Goal: Information Seeking & Learning: Learn about a topic

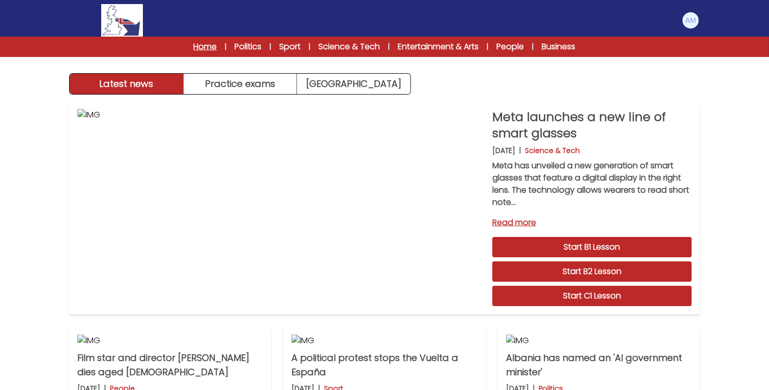
click at [204, 49] on link "Home" at bounding box center [205, 47] width 23 height 12
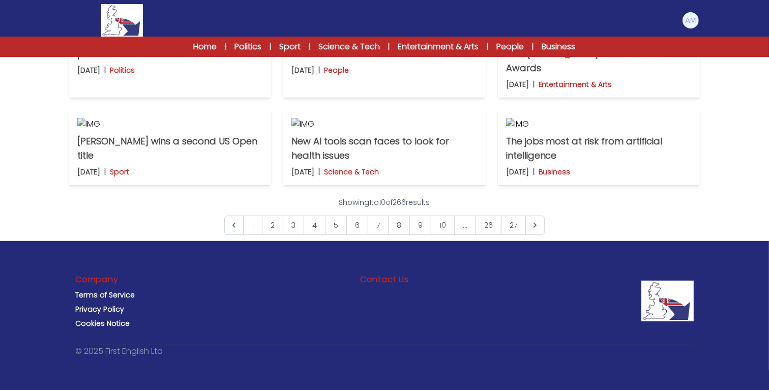
scroll to position [454, 0]
click at [207, 61] on p "Nepal ends a ban on social media after protests" at bounding box center [170, 47] width 186 height 28
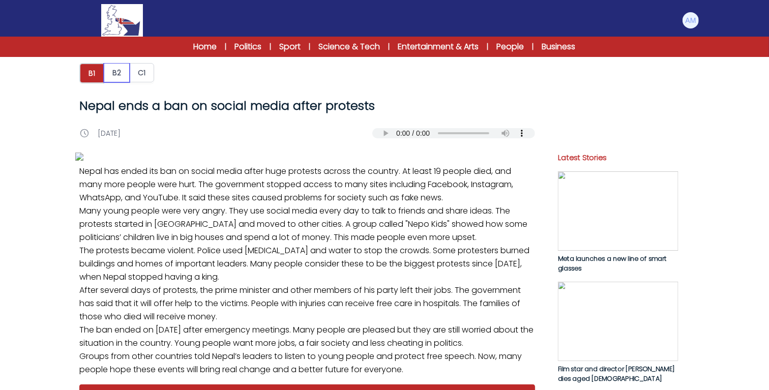
click at [115, 71] on button "B2" at bounding box center [117, 72] width 26 height 19
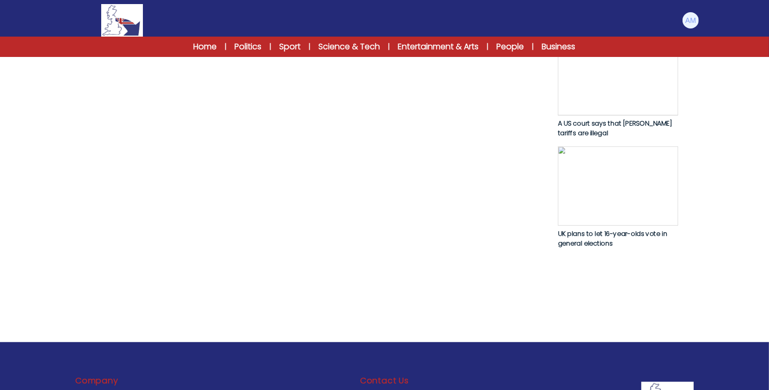
scroll to position [603, 0]
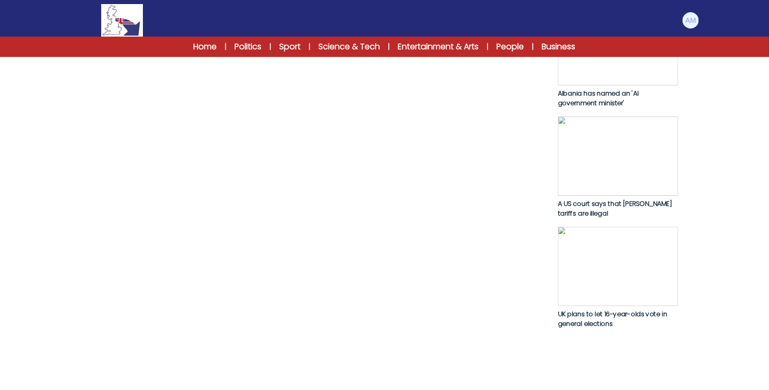
scroll to position [532, 0]
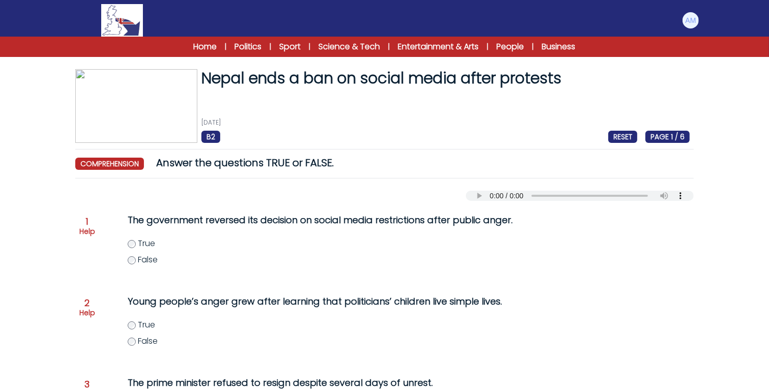
click at [126, 240] on div "The government reversed its decision on social media restrictions after public …" at bounding box center [323, 245] width 432 height 73
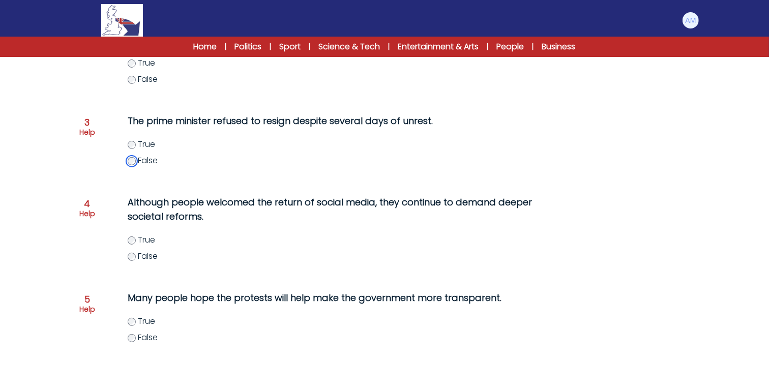
scroll to position [263, 0]
drag, startPoint x: 158, startPoint y: 301, endPoint x: 194, endPoint y: 295, distance: 36.6
click at [194, 295] on p "Many people hope the protests will help make the government more transparent." at bounding box center [334, 297] width 412 height 14
click at [226, 294] on p "Many people hope the protests will help make the government more transparent." at bounding box center [334, 297] width 412 height 14
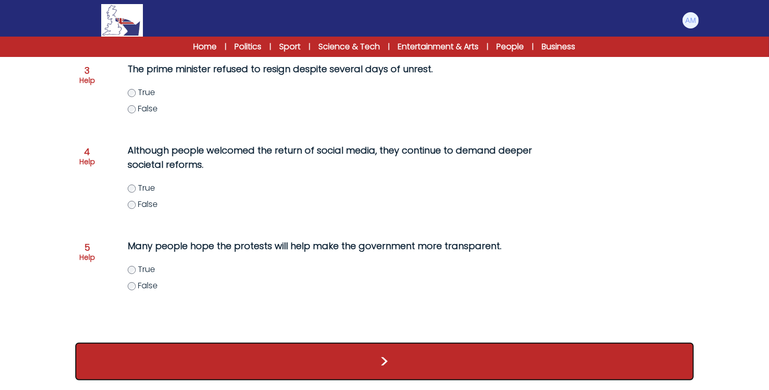
click at [358, 358] on button ">" at bounding box center [384, 362] width 619 height 38
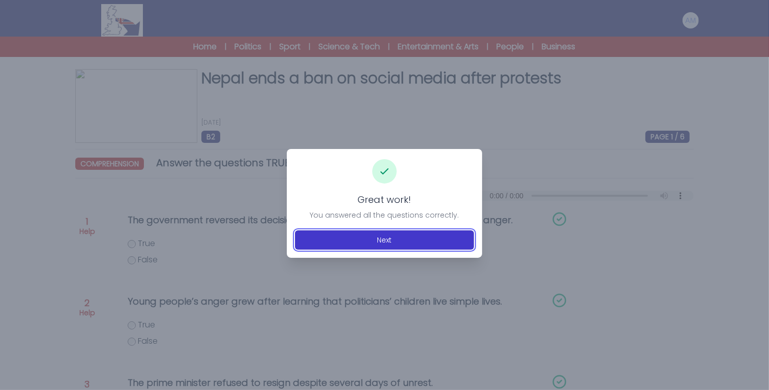
click at [401, 241] on button "Next" at bounding box center [384, 240] width 179 height 19
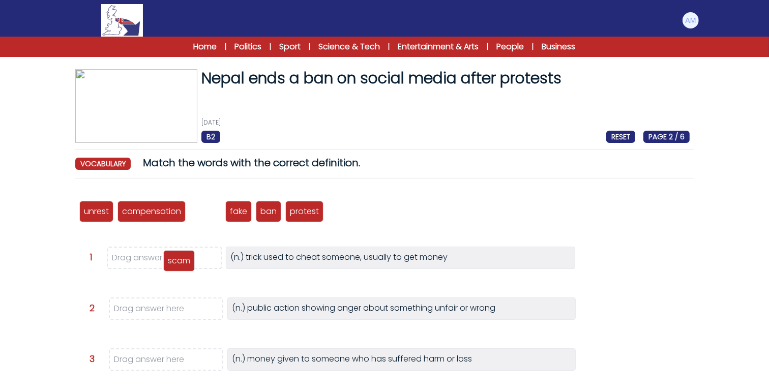
drag, startPoint x: 200, startPoint y: 213, endPoint x: 174, endPoint y: 262, distance: 56.0
click at [174, 262] on p "scam" at bounding box center [179, 261] width 22 height 12
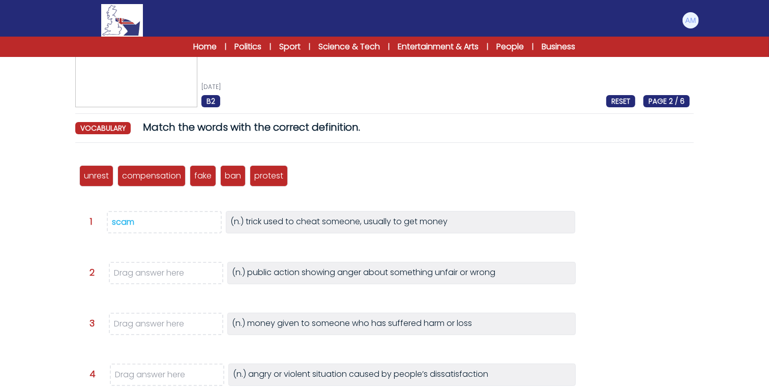
scroll to position [38, 0]
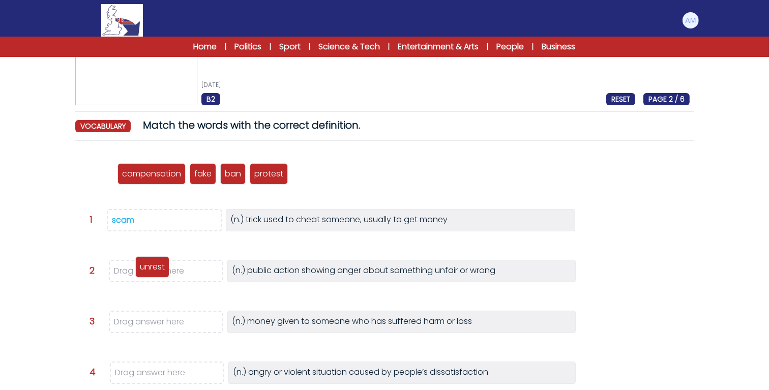
drag, startPoint x: 94, startPoint y: 170, endPoint x: 150, endPoint y: 264, distance: 108.7
click at [150, 264] on p "unrest" at bounding box center [152, 267] width 25 height 12
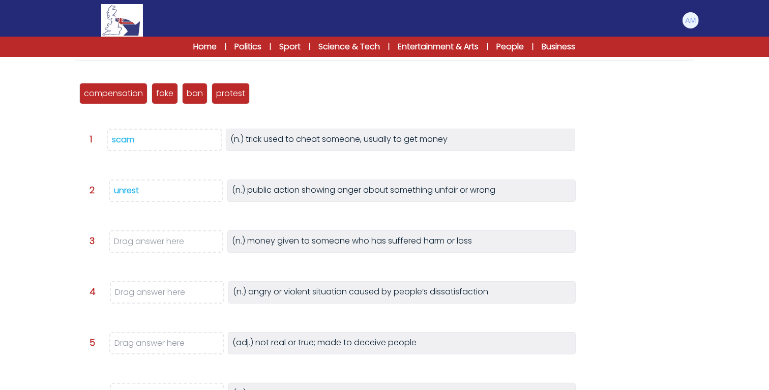
scroll to position [120, 0]
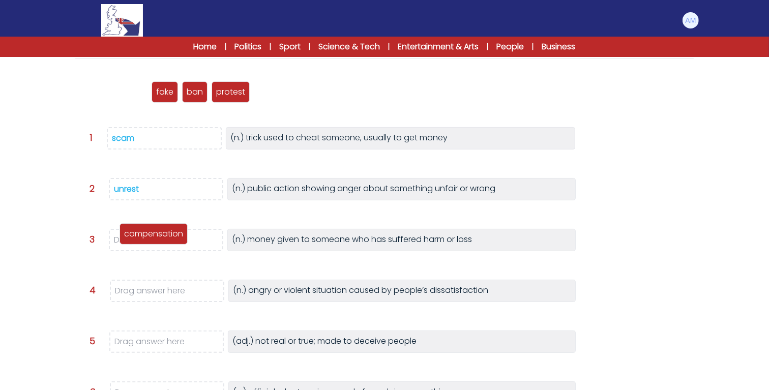
drag, startPoint x: 118, startPoint y: 96, endPoint x: 158, endPoint y: 238, distance: 147.6
click at [158, 238] on p "compensation" at bounding box center [153, 234] width 59 height 12
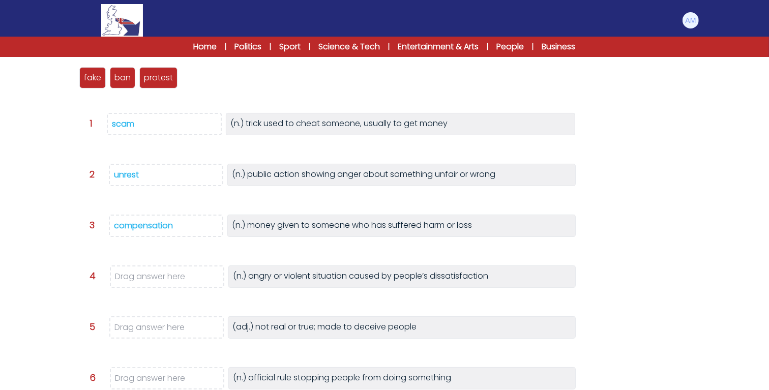
scroll to position [138, 0]
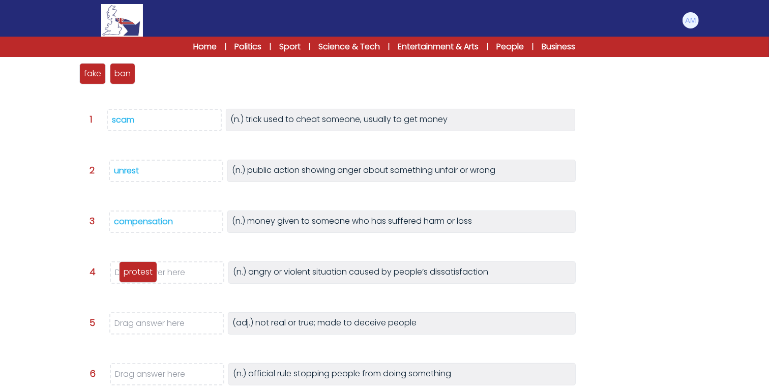
drag, startPoint x: 152, startPoint y: 73, endPoint x: 131, endPoint y: 272, distance: 199.5
click at [131, 272] on p "protest" at bounding box center [138, 272] width 29 height 12
drag, startPoint x: 94, startPoint y: 72, endPoint x: 141, endPoint y: 321, distance: 253.3
click at [141, 321] on p "fake" at bounding box center [139, 323] width 17 height 12
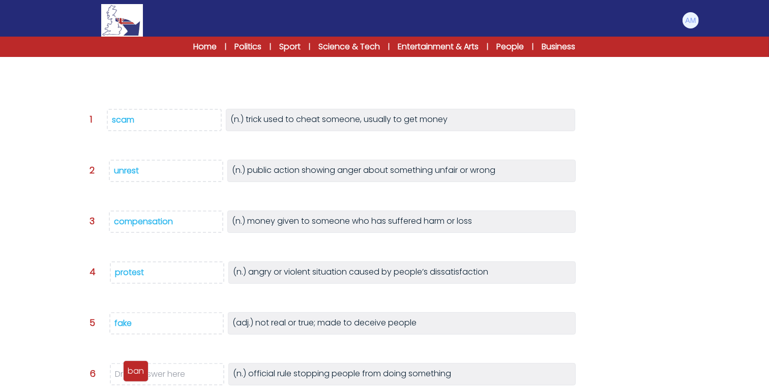
drag, startPoint x: 84, startPoint y: 76, endPoint x: 128, endPoint y: 374, distance: 300.9
click at [128, 374] on p "ban" at bounding box center [136, 371] width 16 height 12
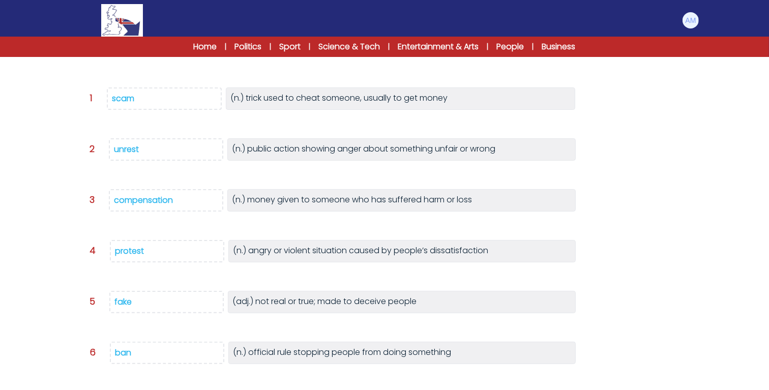
drag, startPoint x: 122, startPoint y: 247, endPoint x: 126, endPoint y: 242, distance: 6.2
click at [126, 245] on div "protest" at bounding box center [129, 251] width 29 height 12
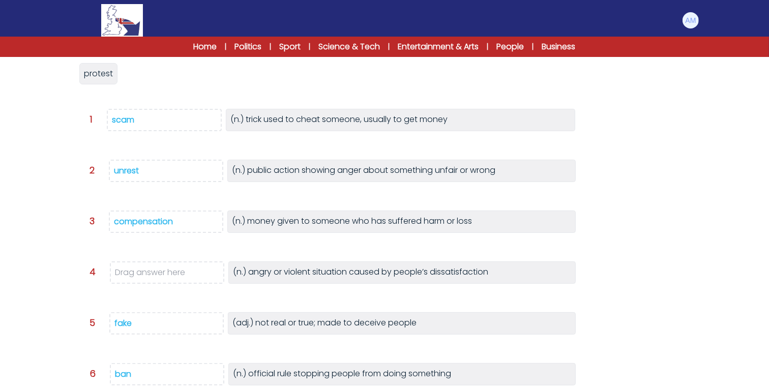
click at [126, 242] on div "unrest compensation scam fake ban protest protest Question 1" at bounding box center [384, 240] width 619 height 382
click at [128, 168] on div "unrest" at bounding box center [126, 171] width 25 height 12
drag, startPoint x: 94, startPoint y: 78, endPoint x: 134, endPoint y: 268, distance: 194.1
click at [134, 268] on span "protest" at bounding box center [139, 263] width 29 height 12
drag, startPoint x: 98, startPoint y: 78, endPoint x: 134, endPoint y: 168, distance: 97.7
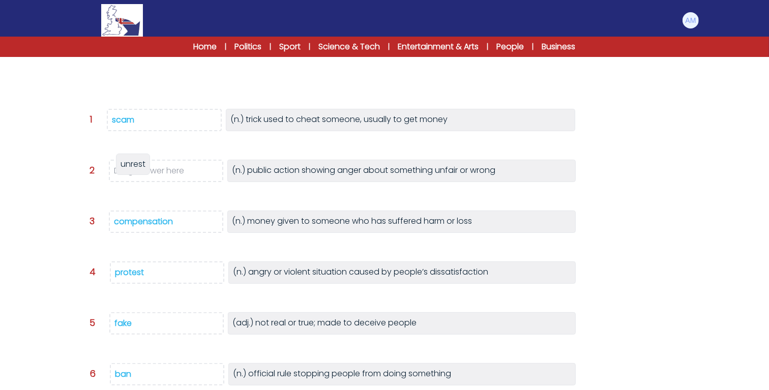
click at [134, 168] on span "unrest" at bounding box center [133, 164] width 25 height 12
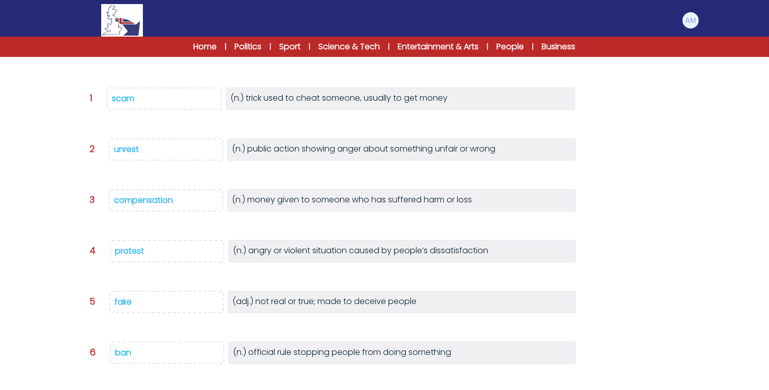
click at [133, 247] on div "protest" at bounding box center [129, 251] width 29 height 12
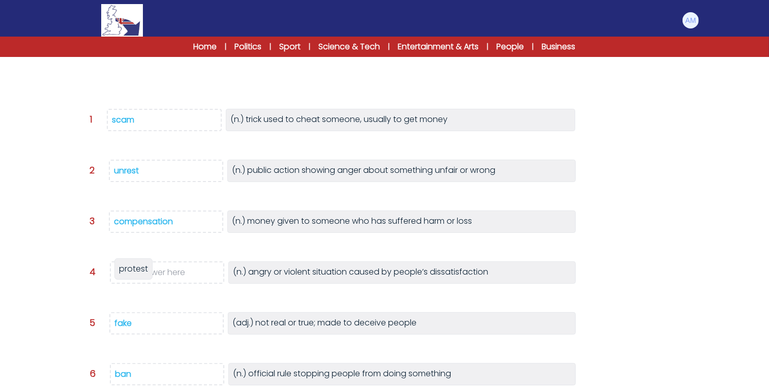
drag, startPoint x: 100, startPoint y: 68, endPoint x: 135, endPoint y: 264, distance: 199.0
click at [135, 264] on span "protest" at bounding box center [133, 269] width 29 height 12
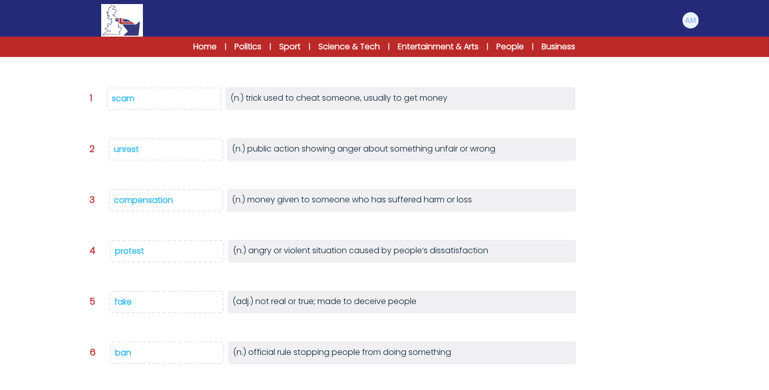
click at [128, 141] on span "unrest" at bounding box center [166, 149] width 114 height 22
click at [127, 148] on div "unrest" at bounding box center [126, 150] width 25 height 12
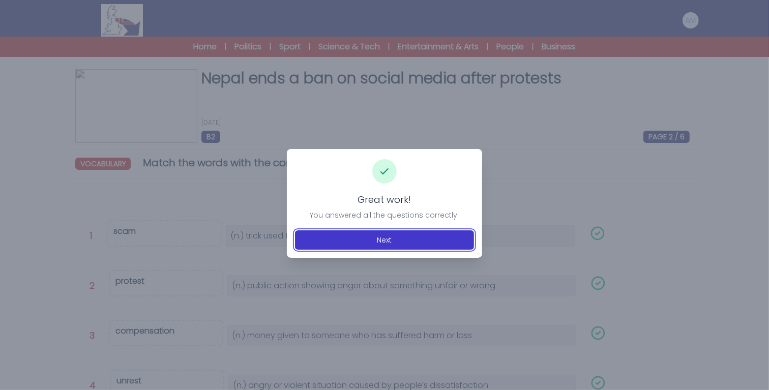
click at [364, 239] on button "Next" at bounding box center [384, 240] width 179 height 19
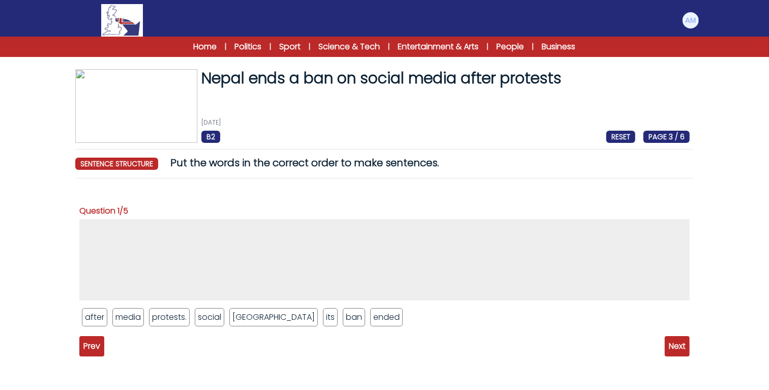
click at [251, 323] on li "[GEOGRAPHIC_DATA]" at bounding box center [274, 317] width 89 height 18
drag, startPoint x: 251, startPoint y: 323, endPoint x: 119, endPoint y: 253, distance: 150.2
drag, startPoint x: 300, startPoint y: 319, endPoint x: 152, endPoint y: 228, distance: 174.0
drag, startPoint x: 239, startPoint y: 321, endPoint x: 171, endPoint y: 226, distance: 116.7
drag, startPoint x: 243, startPoint y: 311, endPoint x: 180, endPoint y: 227, distance: 105.0
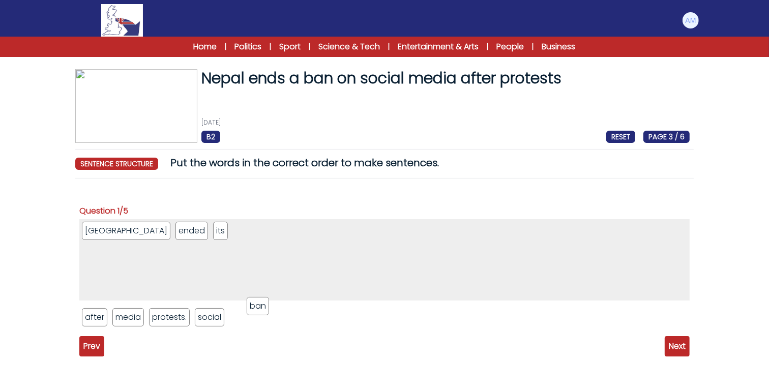
drag, startPoint x: 186, startPoint y: 238, endPoint x: 261, endPoint y: 329, distance: 118.6
drag, startPoint x: 210, startPoint y: 319, endPoint x: 187, endPoint y: 239, distance: 83.1
drag, startPoint x: 126, startPoint y: 314, endPoint x: 247, endPoint y: 224, distance: 151.6
drag, startPoint x: 166, startPoint y: 317, endPoint x: 275, endPoint y: 225, distance: 142.3
drag, startPoint x: 96, startPoint y: 313, endPoint x: 293, endPoint y: 227, distance: 215.4
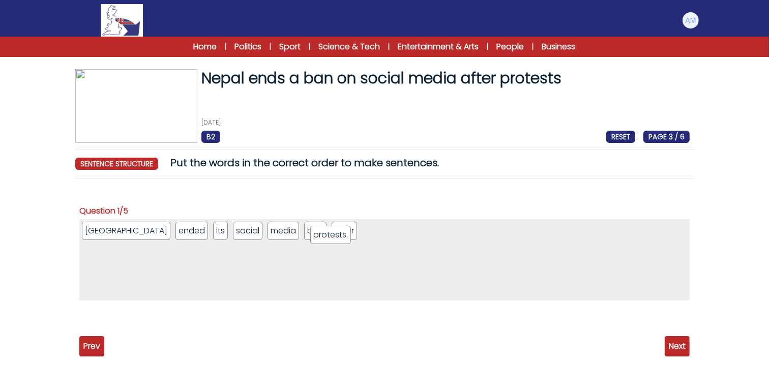
drag, startPoint x: 99, startPoint y: 312, endPoint x: 327, endPoint y: 230, distance: 242.4
click at [674, 346] on span "Next" at bounding box center [677, 346] width 25 height 20
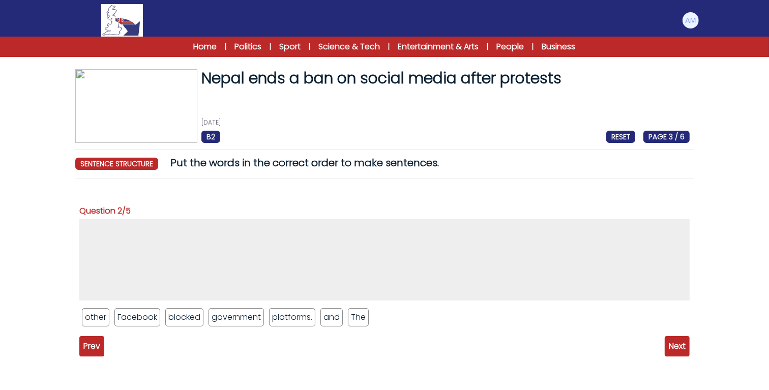
click at [101, 353] on span "Prev" at bounding box center [91, 346] width 25 height 20
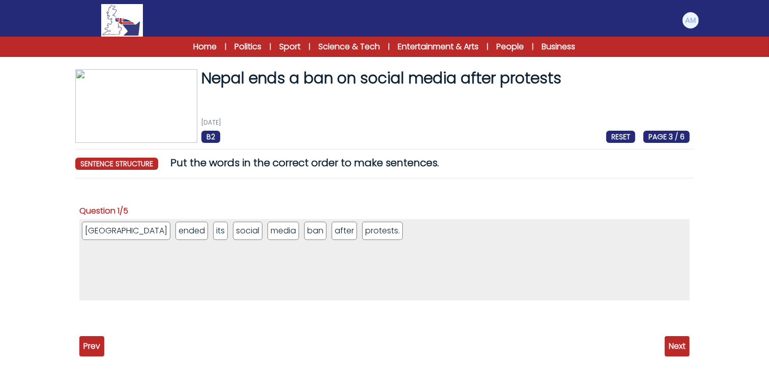
click at [688, 342] on span "Next" at bounding box center [677, 346] width 25 height 20
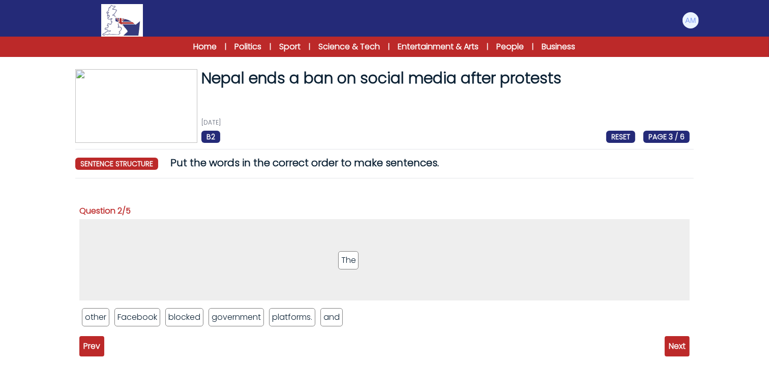
drag, startPoint x: 355, startPoint y: 312, endPoint x: 345, endPoint y: 255, distance: 58.0
drag, startPoint x: 246, startPoint y: 319, endPoint x: 254, endPoint y: 236, distance: 83.3
drag, startPoint x: 189, startPoint y: 316, endPoint x: 230, endPoint y: 221, distance: 103.2
drag, startPoint x: 135, startPoint y: 314, endPoint x: 254, endPoint y: 226, distance: 148.1
drag, startPoint x: 183, startPoint y: 321, endPoint x: 310, endPoint y: 225, distance: 159.2
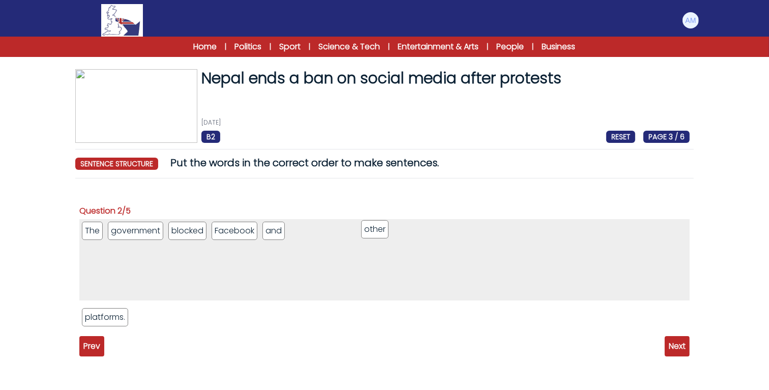
drag, startPoint x: 89, startPoint y: 319, endPoint x: 370, endPoint y: 230, distance: 295.0
drag, startPoint x: 103, startPoint y: 322, endPoint x: 411, endPoint y: 230, distance: 321.7
click at [679, 342] on span "Next" at bounding box center [677, 346] width 25 height 20
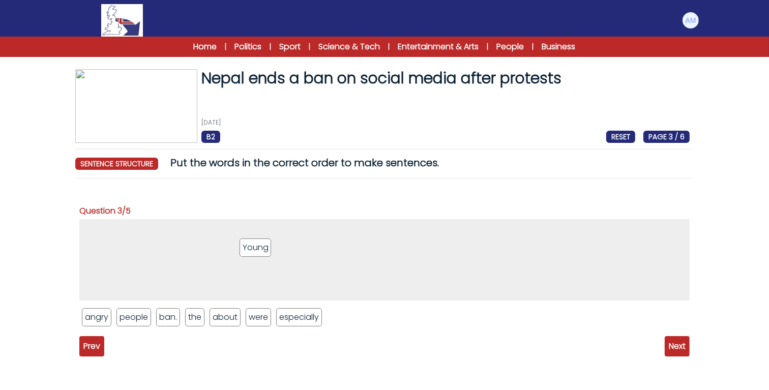
drag, startPoint x: 263, startPoint y: 317, endPoint x: 257, endPoint y: 246, distance: 70.4
drag, startPoint x: 130, startPoint y: 313, endPoint x: 200, endPoint y: 222, distance: 114.7
drag, startPoint x: 217, startPoint y: 314, endPoint x: 220, endPoint y: 234, distance: 80.0
drag, startPoint x: 240, startPoint y: 326, endPoint x: 247, endPoint y: 234, distance: 91.9
drag, startPoint x: 90, startPoint y: 314, endPoint x: 281, endPoint y: 231, distance: 209.0
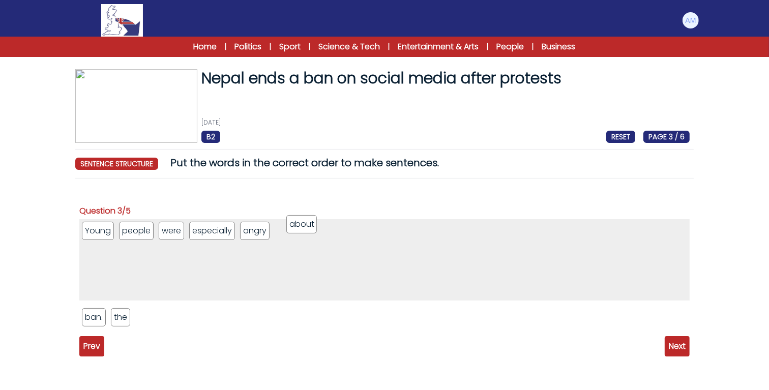
drag, startPoint x: 145, startPoint y: 321, endPoint x: 296, endPoint y: 228, distance: 177.5
drag, startPoint x: 118, startPoint y: 319, endPoint x: 329, endPoint y: 236, distance: 226.4
drag, startPoint x: 97, startPoint y: 317, endPoint x: 355, endPoint y: 227, distance: 273.1
click at [665, 349] on span "Next" at bounding box center [677, 346] width 25 height 20
drag, startPoint x: 120, startPoint y: 314, endPoint x: 148, endPoint y: 236, distance: 83.7
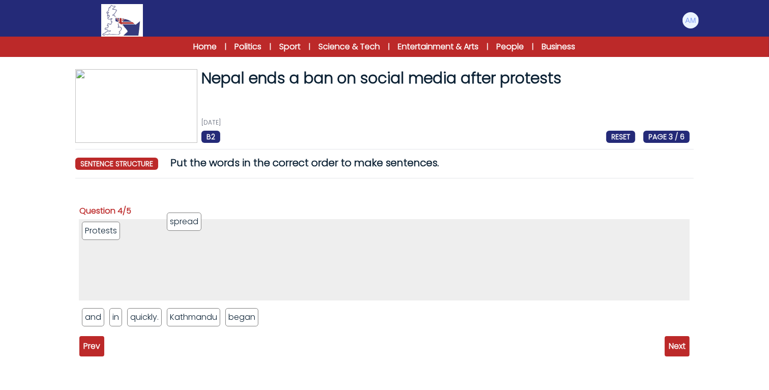
drag, startPoint x: 151, startPoint y: 324, endPoint x: 190, endPoint y: 227, distance: 103.9
drag, startPoint x: 140, startPoint y: 231, endPoint x: 146, endPoint y: 337, distance: 106.5
drag, startPoint x: 287, startPoint y: 322, endPoint x: 309, endPoint y: 239, distance: 85.3
drag, startPoint x: 113, startPoint y: 327, endPoint x: 204, endPoint y: 235, distance: 128.5
drag, startPoint x: 175, startPoint y: 320, endPoint x: 214, endPoint y: 239, distance: 89.7
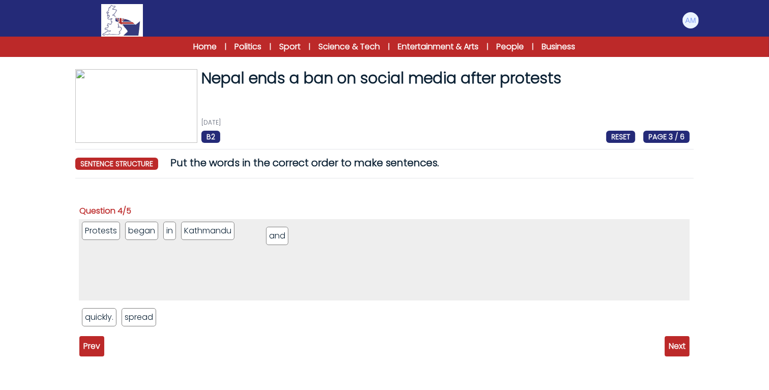
drag, startPoint x: 94, startPoint y: 317, endPoint x: 278, endPoint y: 231, distance: 203.5
click at [278, 231] on ul "Protests began in Kathmandu and" at bounding box center [384, 259] width 611 height 81
drag, startPoint x: 140, startPoint y: 313, endPoint x: 302, endPoint y: 227, distance: 183.0
drag, startPoint x: 102, startPoint y: 314, endPoint x: 333, endPoint y: 228, distance: 246.7
click at [679, 347] on span "Next" at bounding box center [677, 346] width 25 height 20
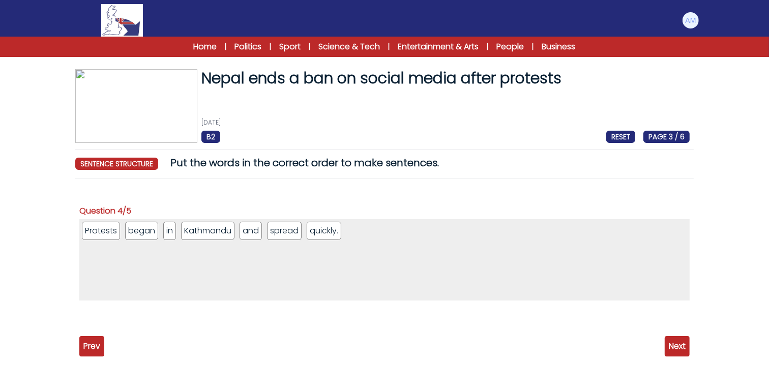
click at [679, 343] on span "Next" at bounding box center [677, 346] width 25 height 20
drag, startPoint x: 194, startPoint y: 316, endPoint x: 140, endPoint y: 238, distance: 94.4
drag, startPoint x: 169, startPoint y: 321, endPoint x: 194, endPoint y: 222, distance: 101.8
drag, startPoint x: 225, startPoint y: 319, endPoint x: 223, endPoint y: 241, distance: 78.4
drag, startPoint x: 204, startPoint y: 320, endPoint x: 242, endPoint y: 239, distance: 89.0
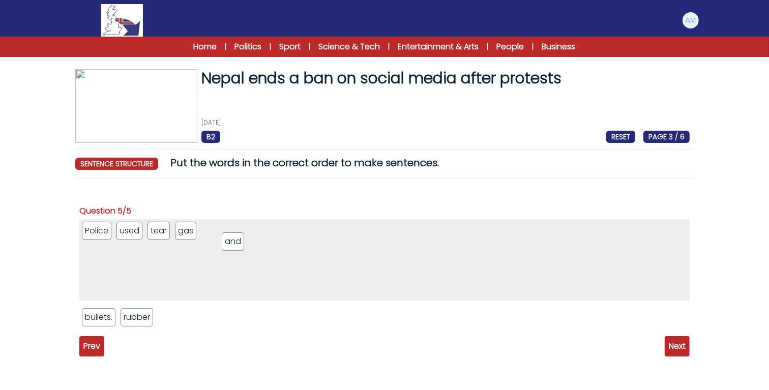
drag, startPoint x: 98, startPoint y: 318, endPoint x: 238, endPoint y: 242, distance: 159.2
drag, startPoint x: 148, startPoint y: 319, endPoint x: 255, endPoint y: 235, distance: 136.3
drag, startPoint x: 107, startPoint y: 316, endPoint x: 302, endPoint y: 230, distance: 212.8
click at [682, 348] on span "Next" at bounding box center [677, 346] width 25 height 20
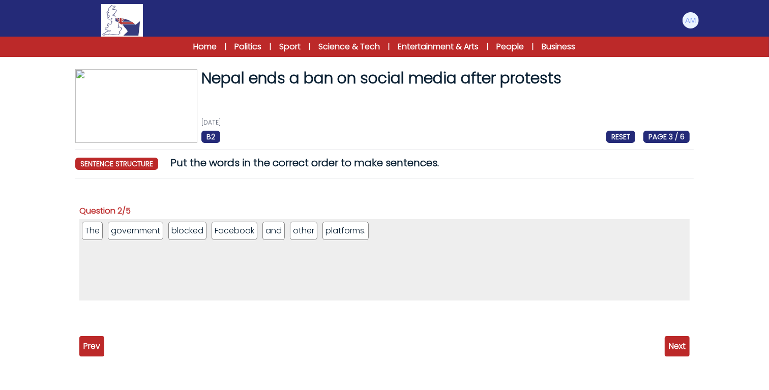
click at [682, 348] on span "Next" at bounding box center [677, 346] width 25 height 20
click at [677, 344] on span "Next" at bounding box center [677, 346] width 25 height 20
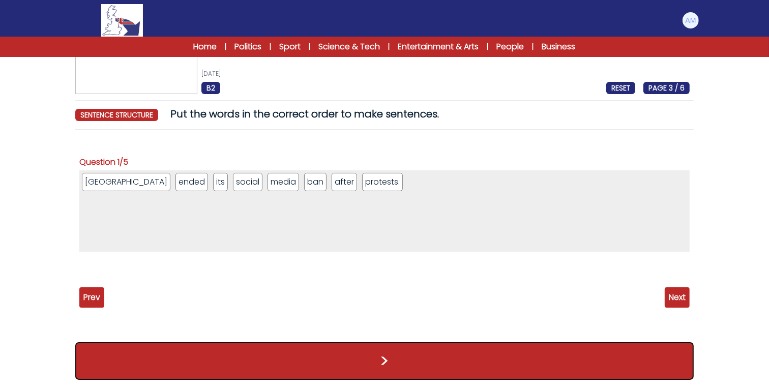
click at [501, 361] on button ">" at bounding box center [384, 361] width 619 height 38
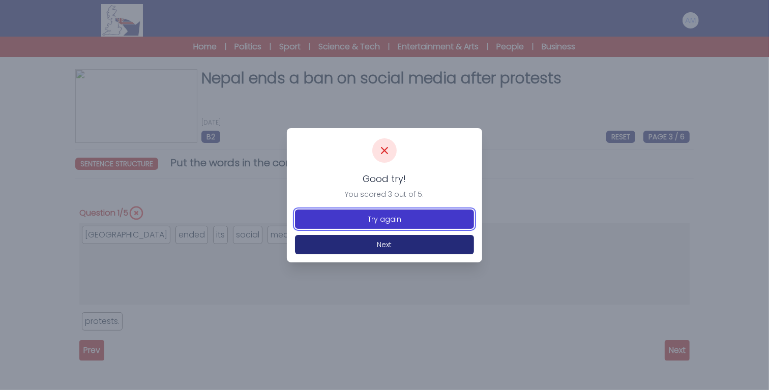
click at [444, 224] on button "Try again" at bounding box center [384, 219] width 179 height 19
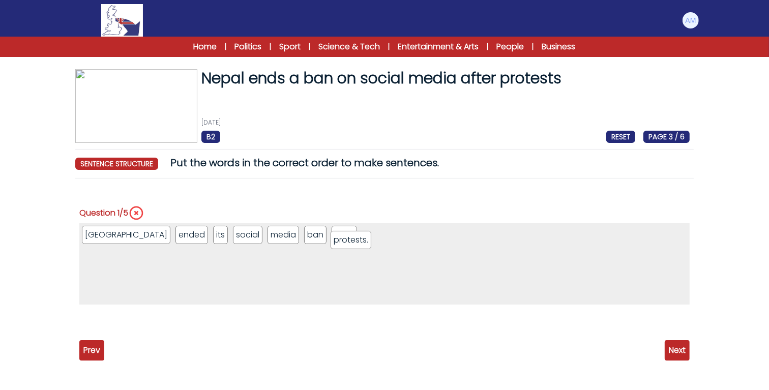
drag, startPoint x: 111, startPoint y: 321, endPoint x: 360, endPoint y: 240, distance: 261.8
click at [681, 350] on span "Next" at bounding box center [677, 350] width 25 height 20
drag, startPoint x: 101, startPoint y: 324, endPoint x: 378, endPoint y: 244, distance: 288.5
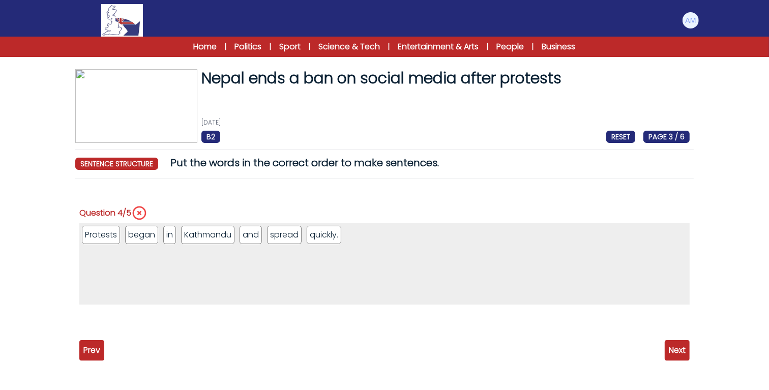
click at [680, 352] on span "Next" at bounding box center [677, 350] width 25 height 20
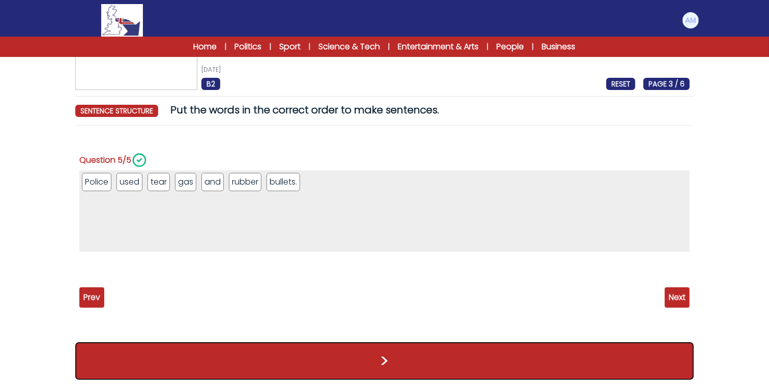
click at [477, 369] on button ">" at bounding box center [384, 361] width 619 height 38
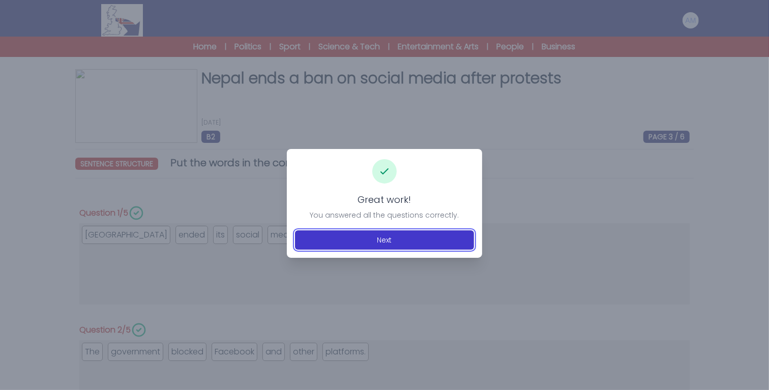
click at [399, 245] on button "Next" at bounding box center [384, 240] width 179 height 19
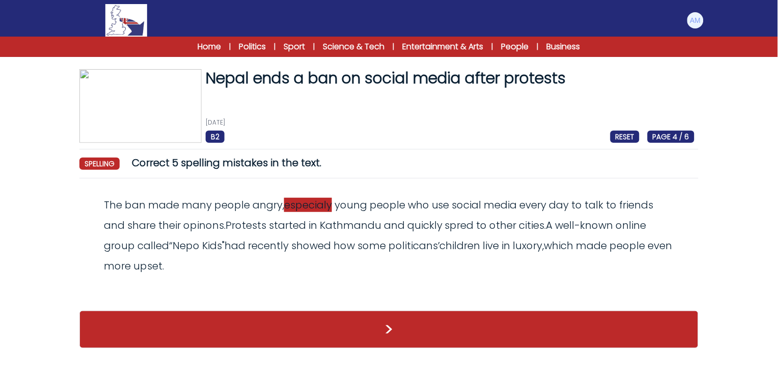
click at [314, 211] on span "especialy" at bounding box center [308, 205] width 48 height 14
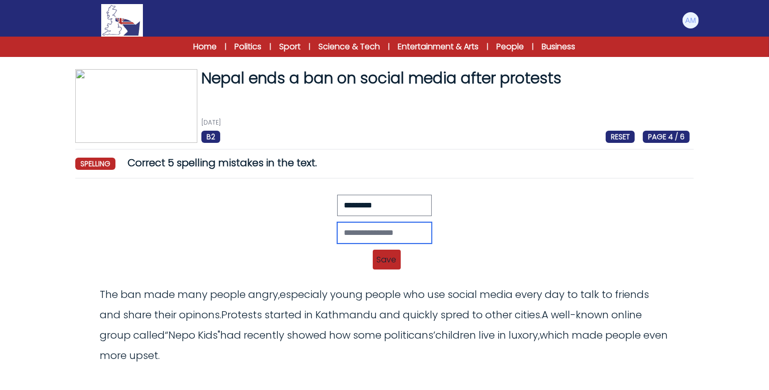
click at [337, 232] on input "text" at bounding box center [384, 232] width 95 height 21
type input "**********"
click at [395, 253] on span "Save" at bounding box center [387, 260] width 28 height 20
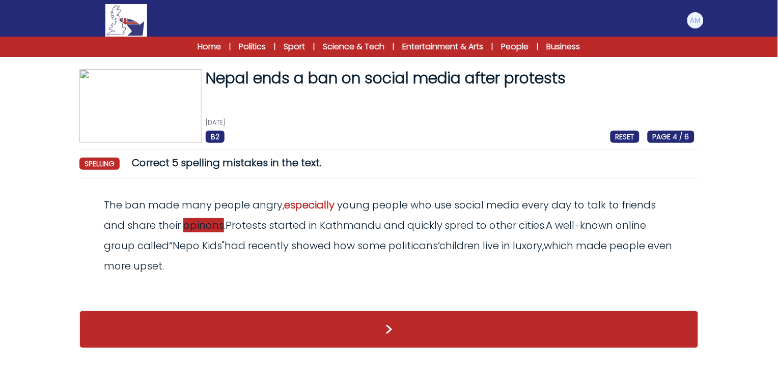
click at [192, 230] on span "opinons" at bounding box center [203, 225] width 41 height 14
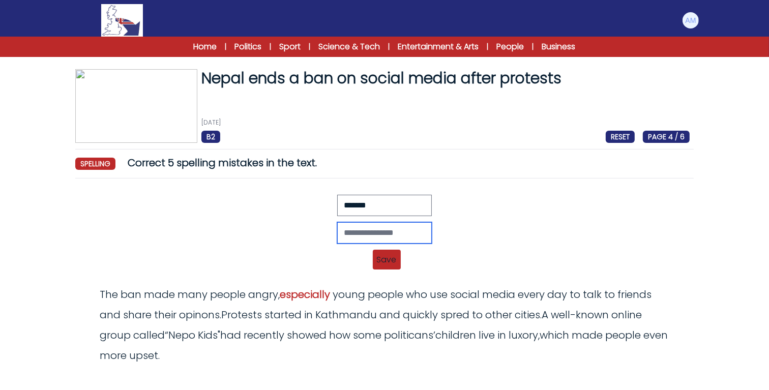
click at [337, 233] on input "text" at bounding box center [384, 232] width 95 height 21
type input "********"
click at [387, 267] on span "Save" at bounding box center [387, 260] width 28 height 20
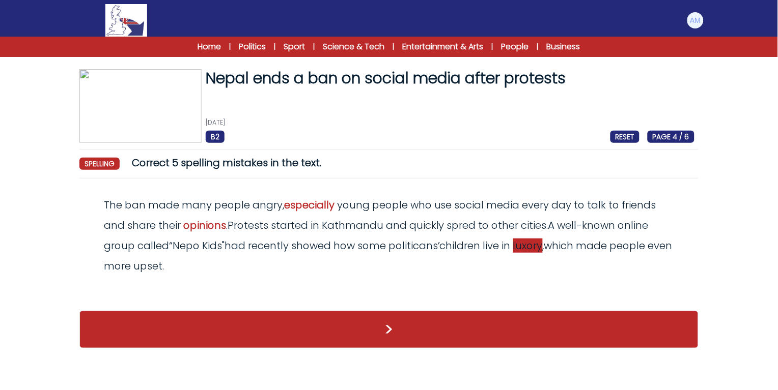
click at [535, 247] on span "luxory" at bounding box center [528, 246] width 30 height 14
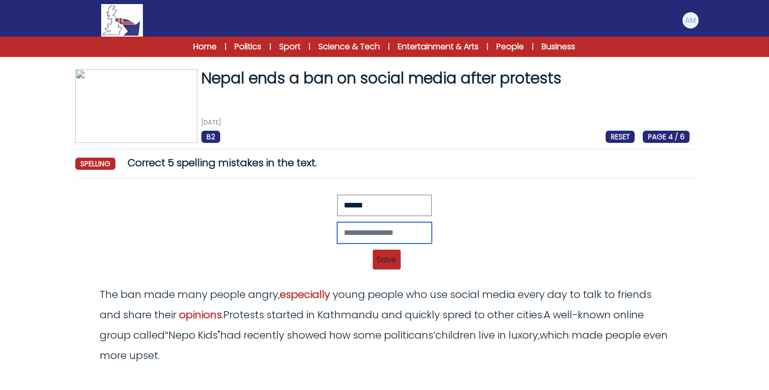
click at [397, 227] on input "text" at bounding box center [384, 232] width 95 height 21
type input "******"
click at [395, 266] on span "Save" at bounding box center [387, 260] width 28 height 20
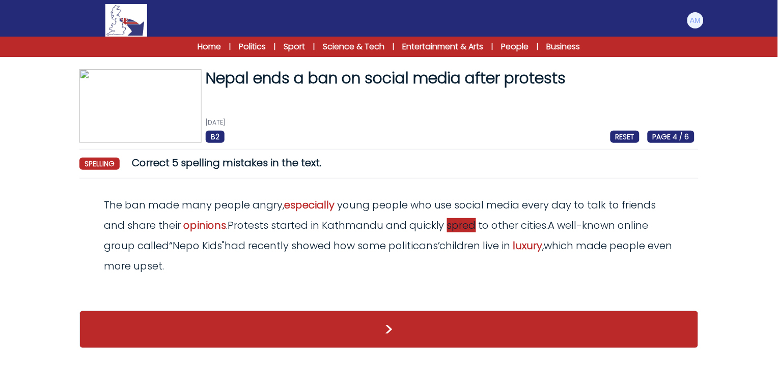
click at [467, 230] on span "spred" at bounding box center [461, 225] width 29 height 14
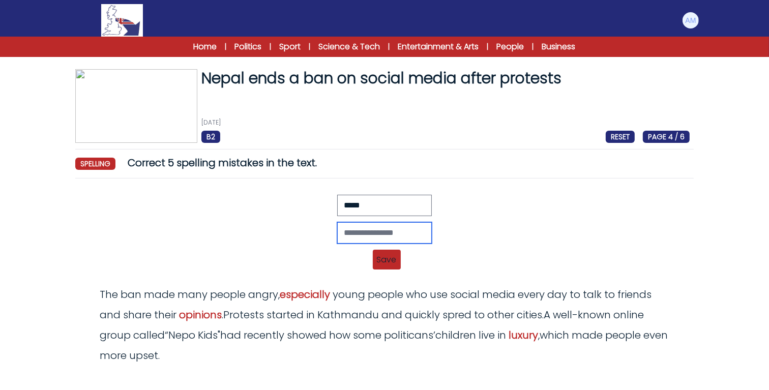
click at [396, 228] on input "text" at bounding box center [384, 232] width 95 height 21
type input "******"
click at [382, 263] on span "Save" at bounding box center [387, 260] width 28 height 20
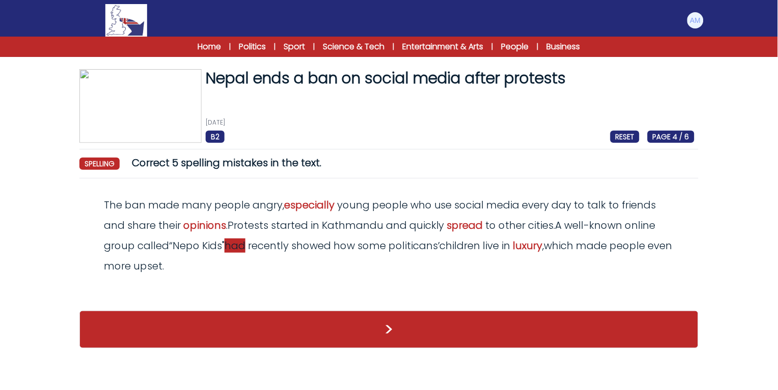
click at [235, 247] on span "had" at bounding box center [234, 246] width 21 height 14
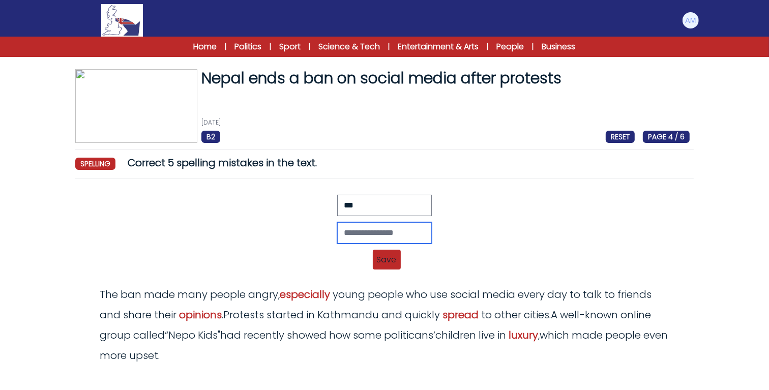
click at [379, 236] on input "text" at bounding box center [384, 232] width 95 height 21
type input "***"
click at [392, 266] on span "Save" at bounding box center [387, 260] width 28 height 20
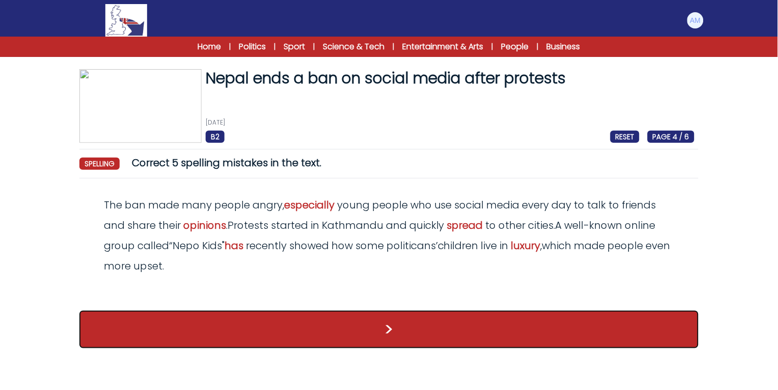
click at [374, 337] on button ">" at bounding box center [388, 330] width 619 height 38
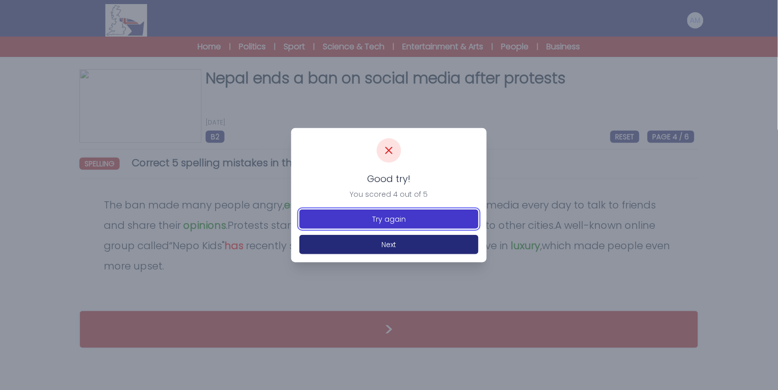
click at [393, 220] on button "Try again" at bounding box center [388, 219] width 179 height 19
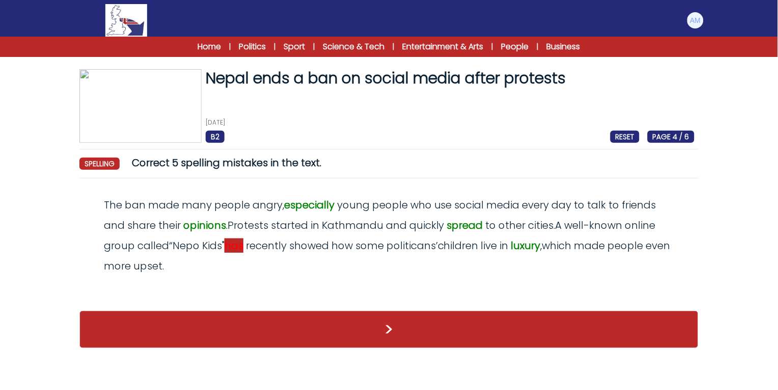
click at [240, 251] on span "has" at bounding box center [233, 246] width 19 height 14
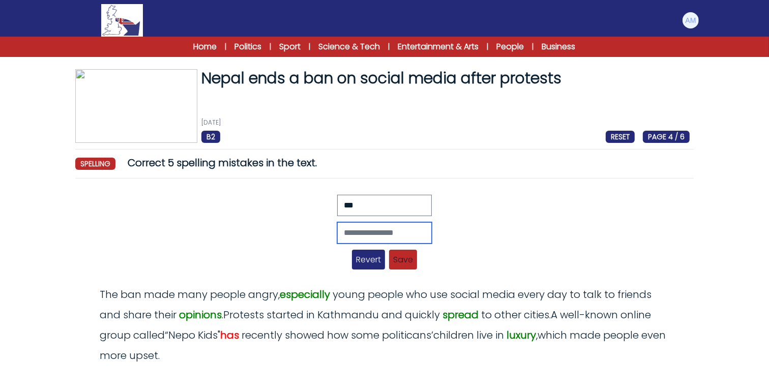
click at [337, 226] on input "text" at bounding box center [384, 232] width 95 height 21
type input "***"
click at [403, 261] on span "Save" at bounding box center [403, 260] width 28 height 20
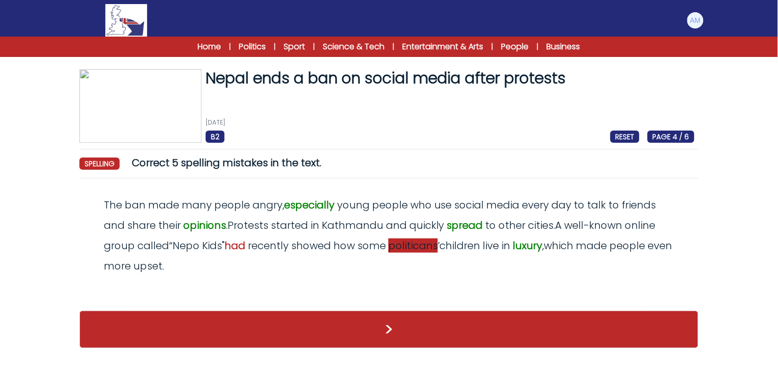
click at [425, 248] on span "politicans" at bounding box center [412, 246] width 49 height 14
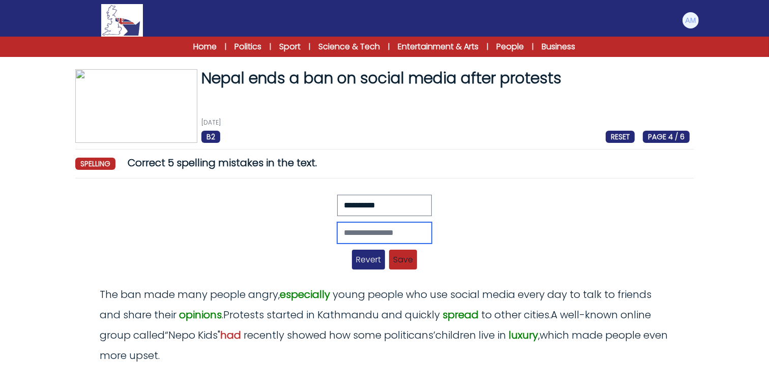
click at [371, 233] on input "text" at bounding box center [384, 232] width 95 height 21
type input "**********"
click at [408, 254] on span "Save" at bounding box center [403, 260] width 28 height 20
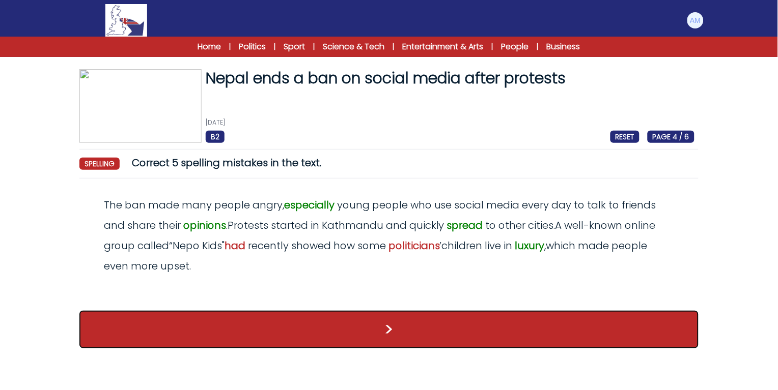
click at [384, 331] on button ">" at bounding box center [388, 330] width 619 height 38
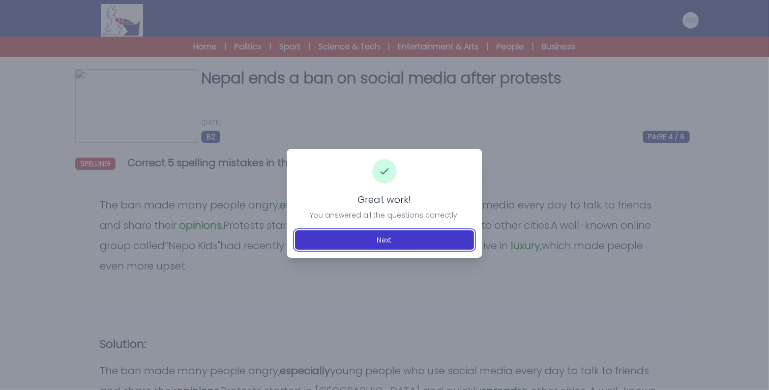
click at [383, 244] on button "Next" at bounding box center [384, 240] width 179 height 19
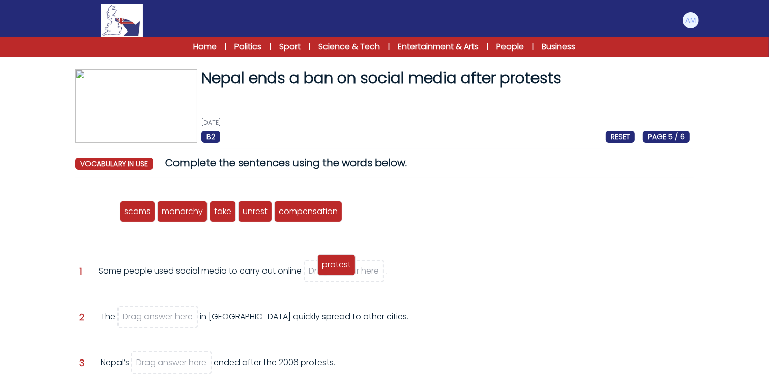
drag, startPoint x: 103, startPoint y: 209, endPoint x: 341, endPoint y: 262, distance: 244.6
click at [341, 262] on span "protest" at bounding box center [336, 265] width 29 height 12
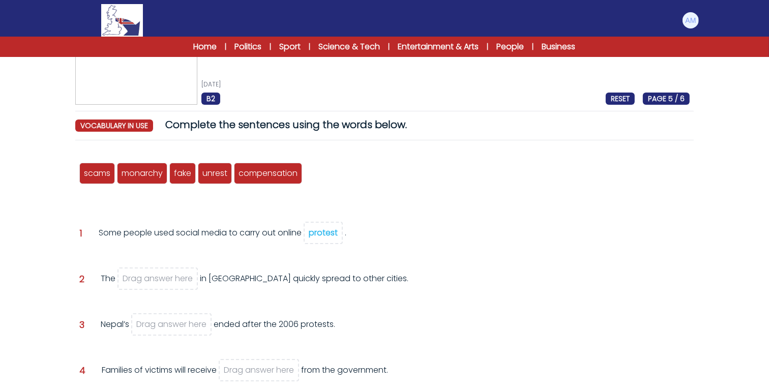
scroll to position [39, 0]
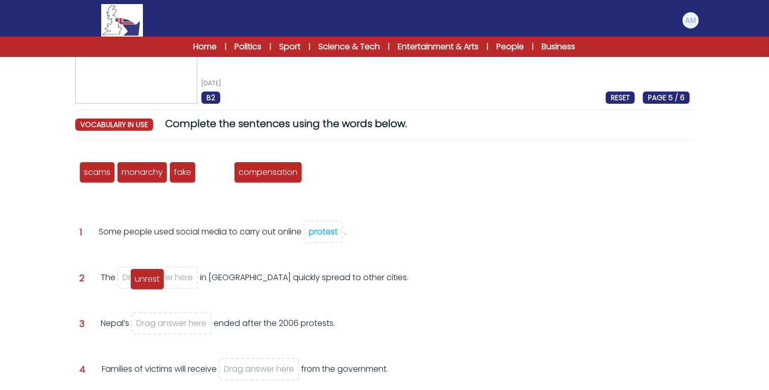
drag, startPoint x: 212, startPoint y: 177, endPoint x: 145, endPoint y: 283, distance: 126.5
click at [145, 283] on span "unrest" at bounding box center [147, 279] width 25 height 12
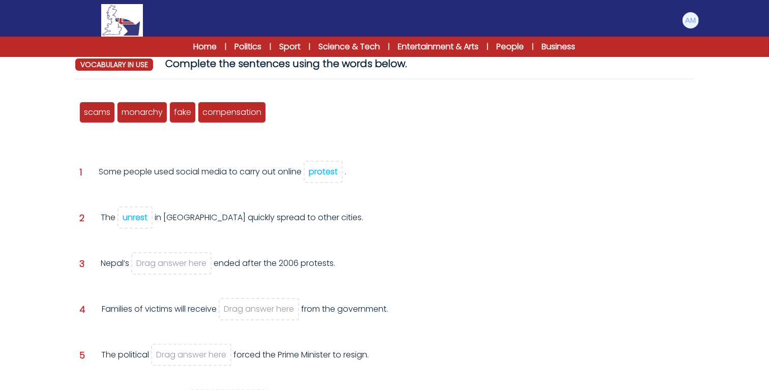
scroll to position [108, 0]
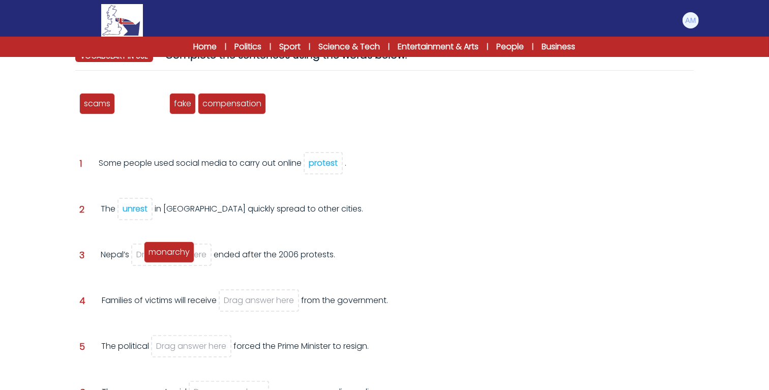
drag, startPoint x: 147, startPoint y: 100, endPoint x: 174, endPoint y: 248, distance: 150.5
click at [174, 248] on span "monarchy" at bounding box center [169, 252] width 41 height 12
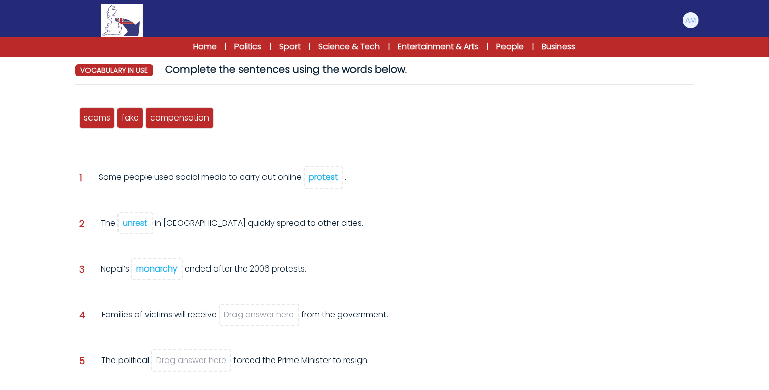
scroll to position [93, 0]
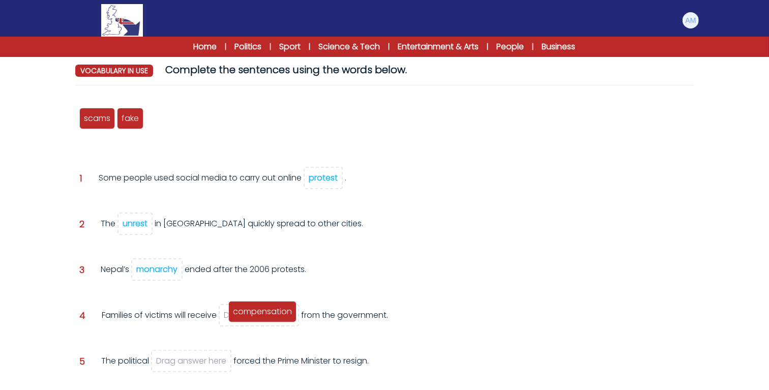
drag, startPoint x: 180, startPoint y: 118, endPoint x: 263, endPoint y: 312, distance: 210.9
click at [263, 312] on span "compensation" at bounding box center [262, 312] width 59 height 12
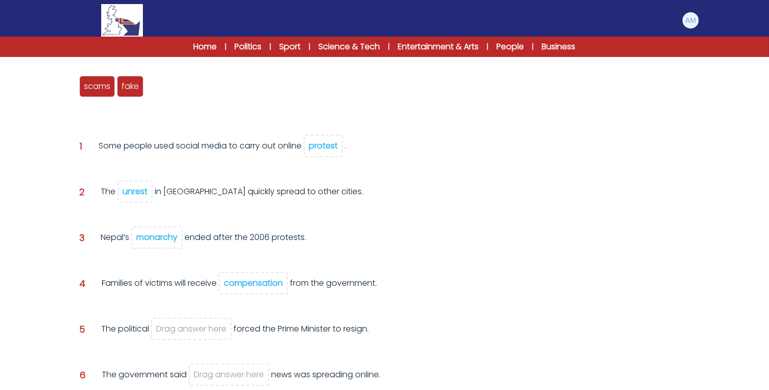
scroll to position [128, 0]
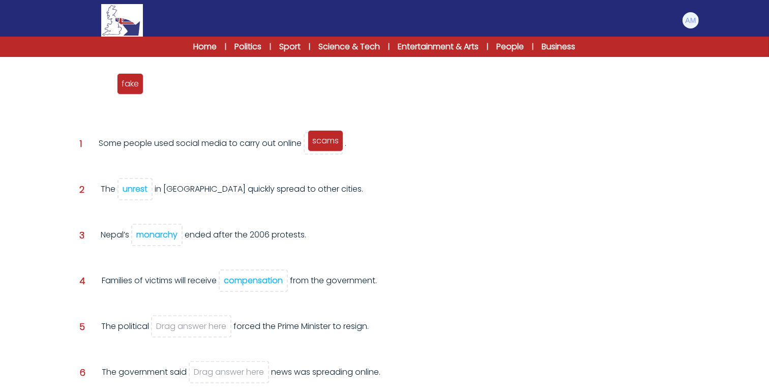
drag, startPoint x: 91, startPoint y: 89, endPoint x: 319, endPoint y: 146, distance: 235.5
click at [319, 146] on span "scams" at bounding box center [325, 141] width 26 height 12
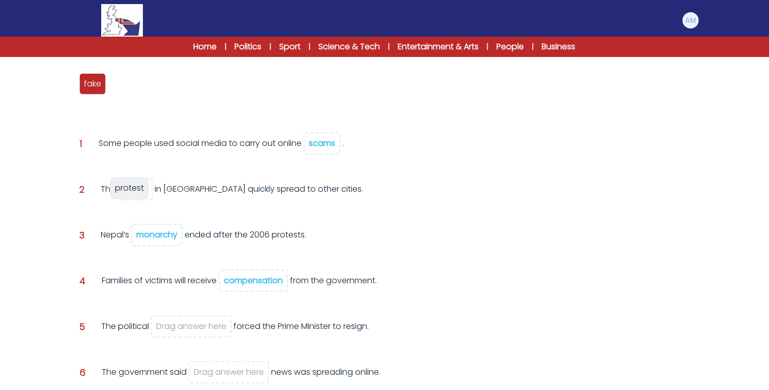
drag, startPoint x: 135, startPoint y: 79, endPoint x: 141, endPoint y: 184, distance: 105.0
click at [141, 184] on span "protest" at bounding box center [129, 188] width 29 height 12
drag, startPoint x: 124, startPoint y: 87, endPoint x: 192, endPoint y: 325, distance: 247.6
click at [192, 325] on span "unrest" at bounding box center [192, 322] width 25 height 12
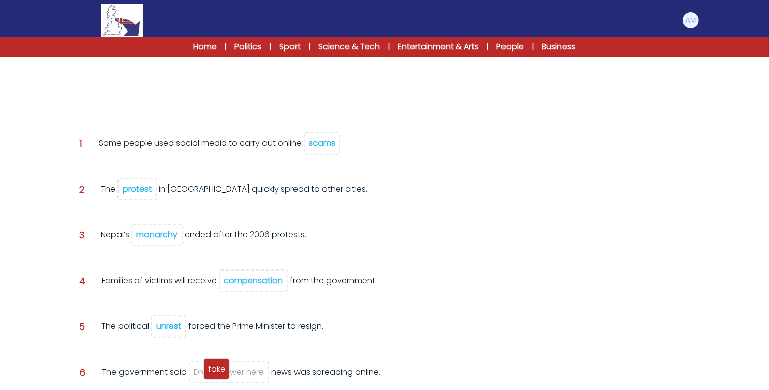
drag, startPoint x: 87, startPoint y: 84, endPoint x: 211, endPoint y: 369, distance: 311.3
click at [211, 369] on span "fake" at bounding box center [216, 369] width 17 height 12
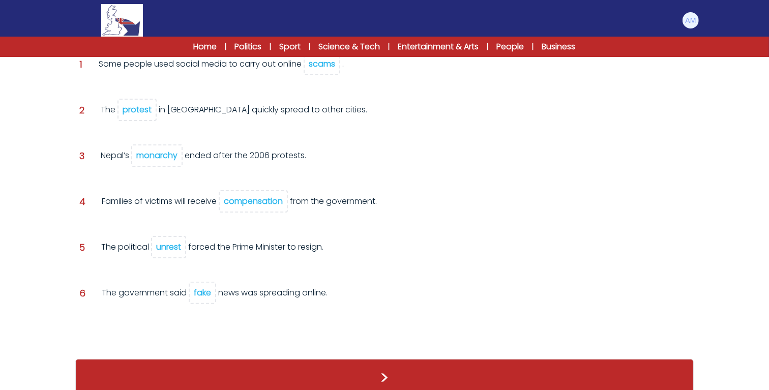
scroll to position [197, 0]
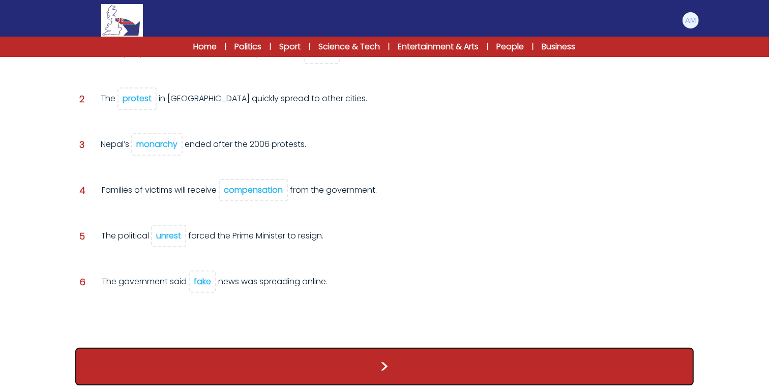
click at [337, 348] on button ">" at bounding box center [384, 367] width 619 height 38
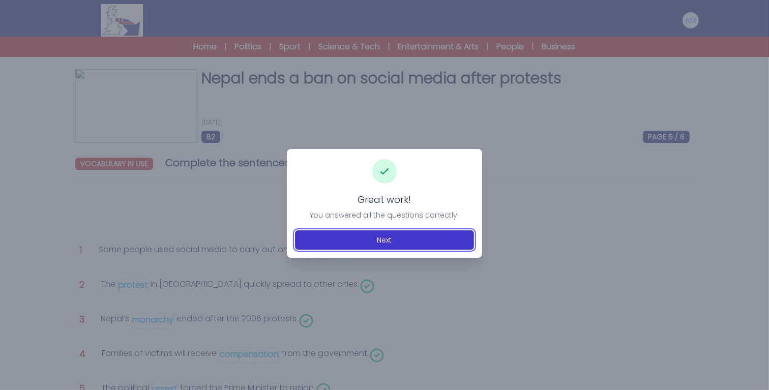
click at [353, 237] on button "Next" at bounding box center [384, 240] width 179 height 19
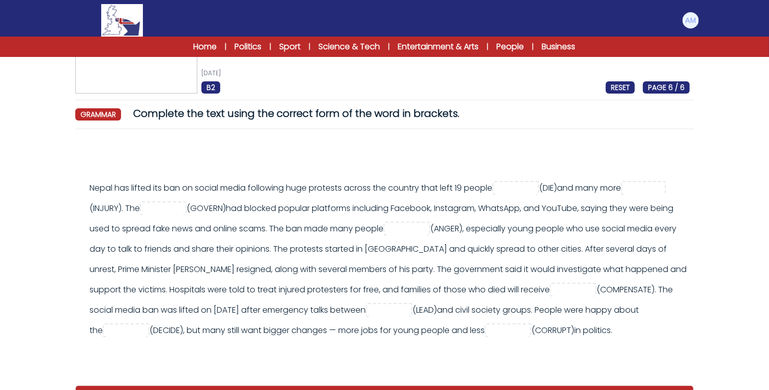
scroll to position [64, 0]
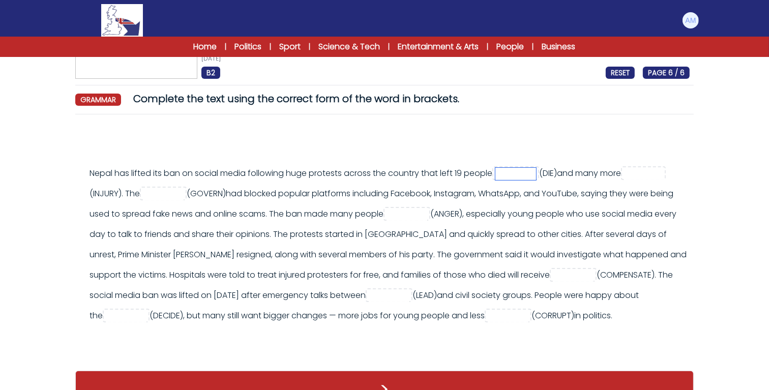
click at [536, 171] on input "text" at bounding box center [516, 174] width 41 height 12
type input "****"
click at [624, 180] on input "text" at bounding box center [644, 174] width 41 height 12
type input "*******"
click at [184, 198] on input "text" at bounding box center [163, 194] width 41 height 12
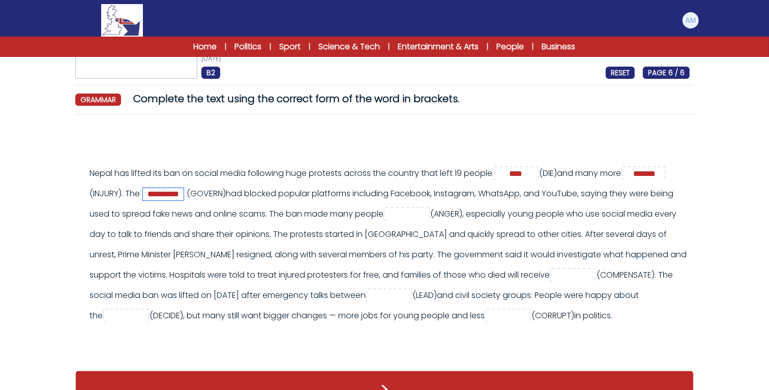
type input "**********"
click at [427, 212] on input "text" at bounding box center [407, 215] width 41 height 12
type input "*****"
click at [553, 282] on input "text" at bounding box center [573, 276] width 41 height 12
type input "**********"
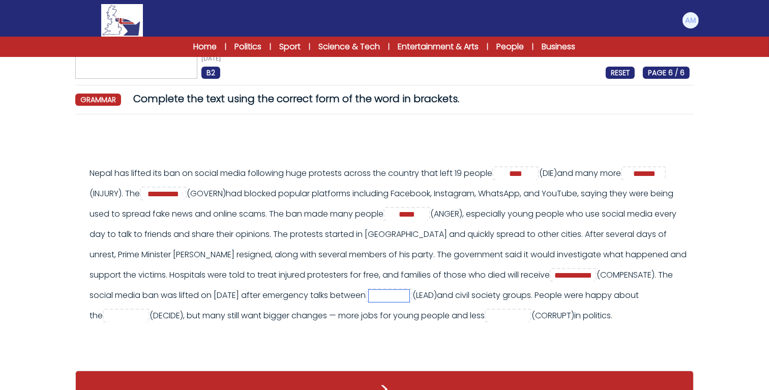
click at [369, 302] on input "text" at bounding box center [389, 296] width 41 height 12
type input "*******"
click at [147, 314] on input "text" at bounding box center [126, 316] width 41 height 12
type input "********"
click at [488, 323] on input "text" at bounding box center [508, 316] width 41 height 12
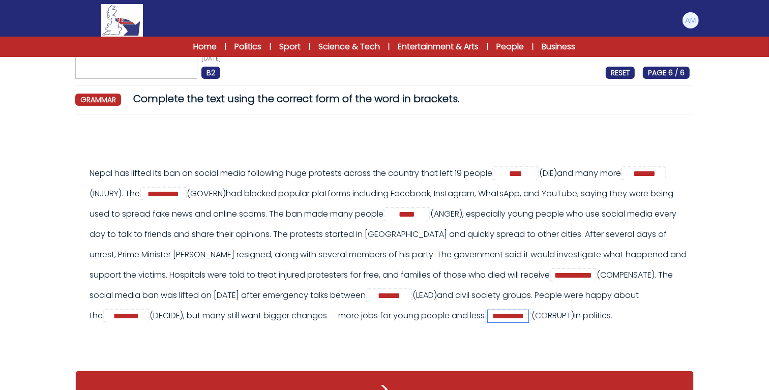
scroll to position [121, 0]
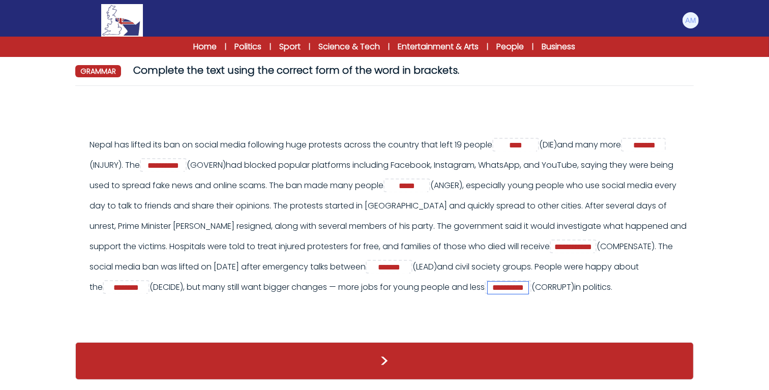
type input "**********"
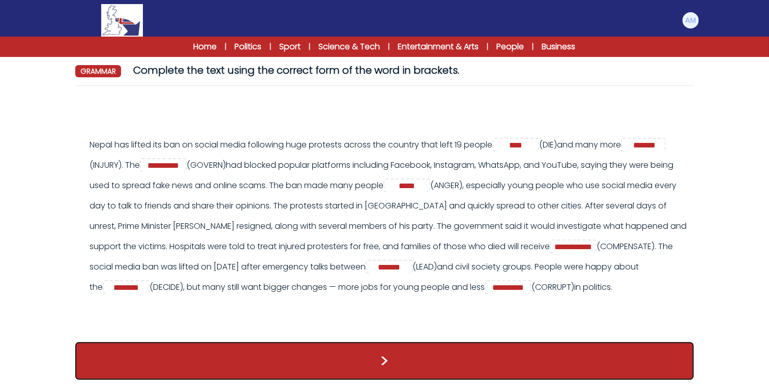
click at [347, 363] on button ">" at bounding box center [384, 361] width 619 height 38
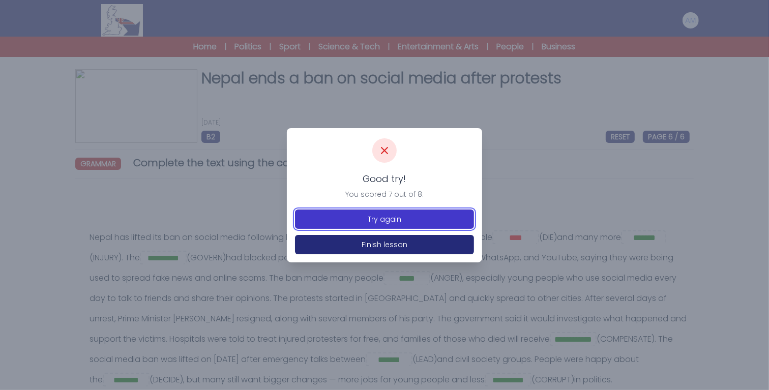
click at [373, 220] on button "Try again" at bounding box center [384, 219] width 179 height 19
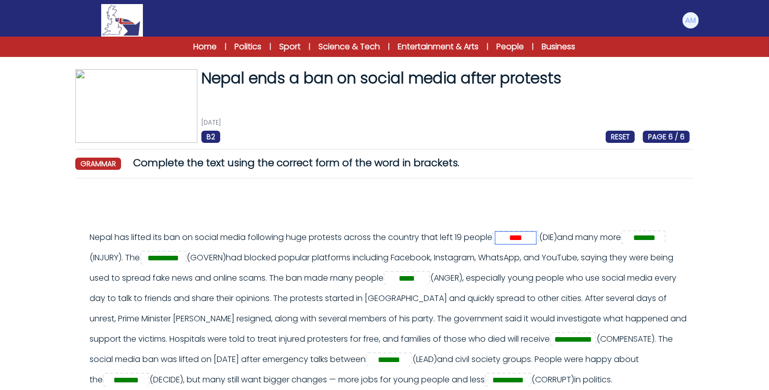
click at [536, 240] on input "****" at bounding box center [516, 238] width 41 height 12
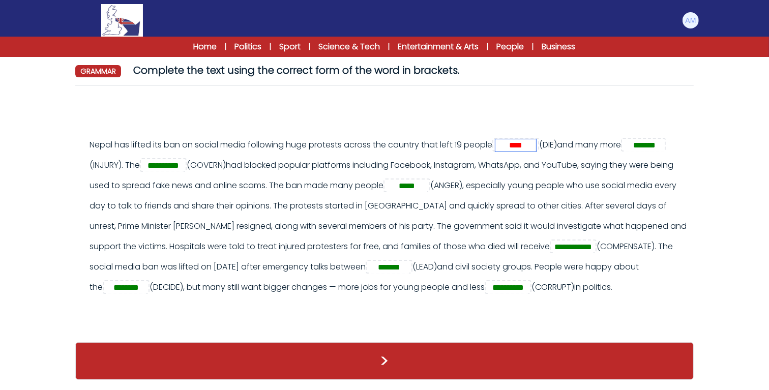
scroll to position [90, 0]
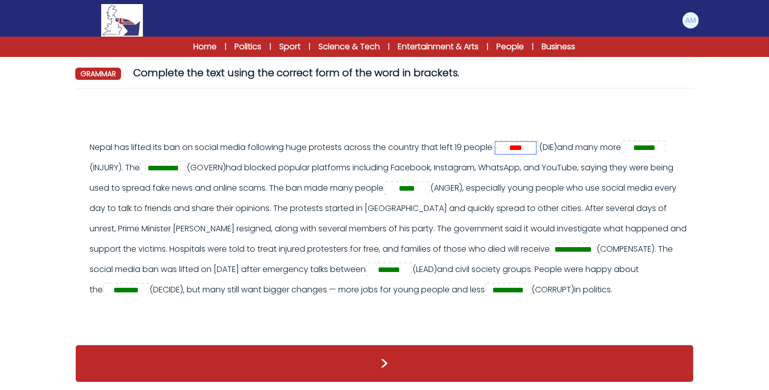
click at [536, 147] on input "****" at bounding box center [516, 148] width 41 height 12
type input "*"
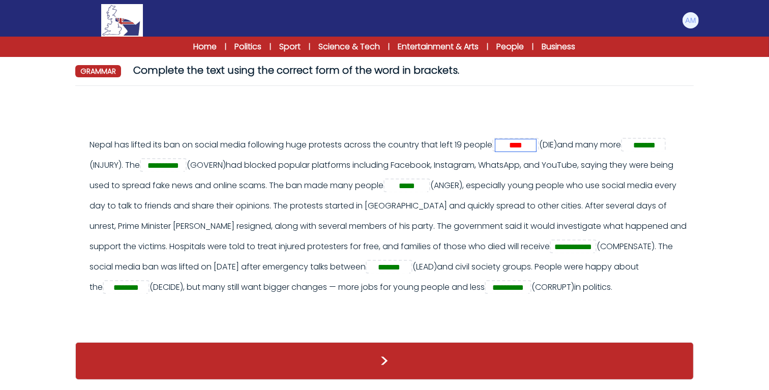
type input "****"
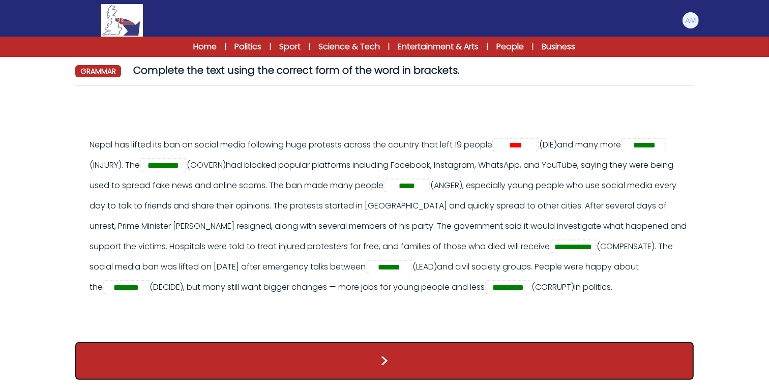
click at [465, 359] on button ">" at bounding box center [384, 361] width 619 height 38
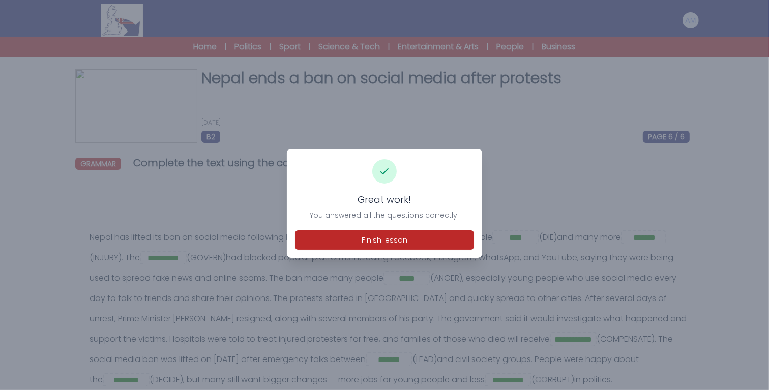
click at [409, 250] on div "Great work! You answered all the questions correctly. Finish lesson" at bounding box center [384, 203] width 195 height 109
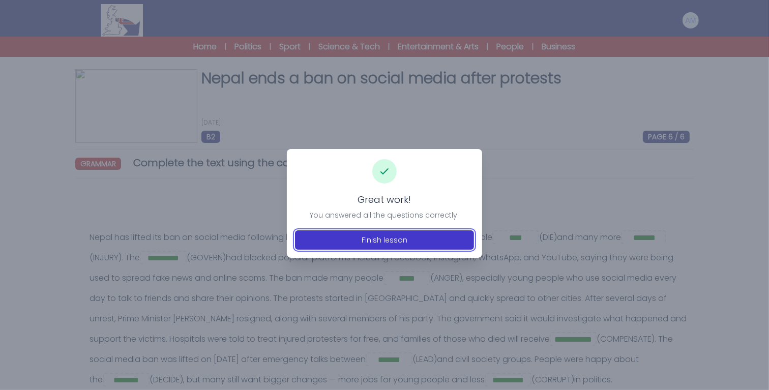
click at [411, 240] on button "Finish lesson" at bounding box center [384, 240] width 179 height 19
